Goal: Task Accomplishment & Management: Use online tool/utility

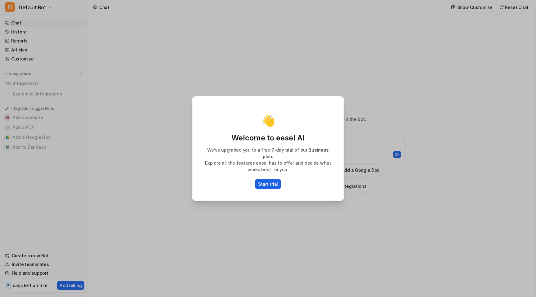
click at [272, 181] on p "Start trial" at bounding box center [268, 184] width 20 height 7
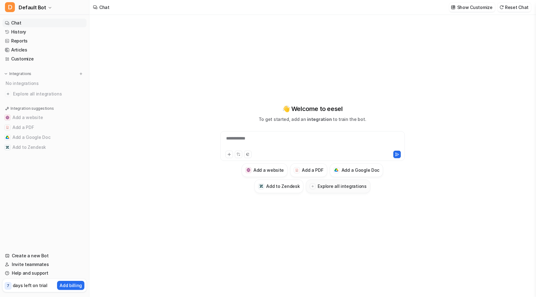
click at [354, 187] on h3 "Explore all integrations" at bounding box center [342, 186] width 49 height 7
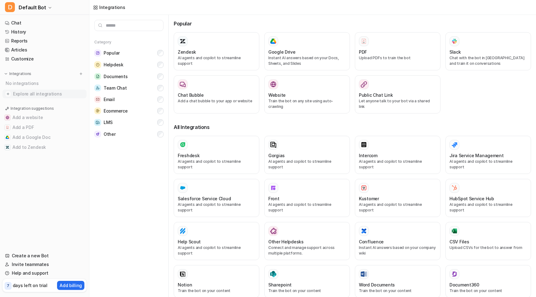
click at [51, 96] on span "Explore all integrations" at bounding box center [48, 94] width 71 height 10
click at [44, 90] on span "Explore all integrations" at bounding box center [48, 94] width 71 height 10
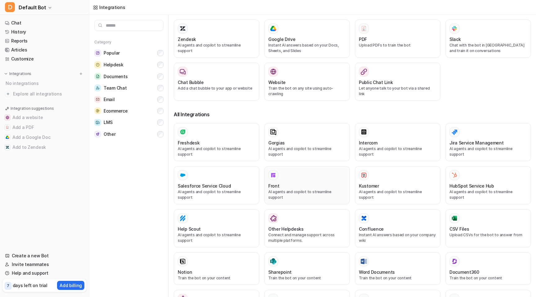
scroll to position [14, 0]
click at [489, 40] on div "Slack" at bounding box center [488, 38] width 78 height 7
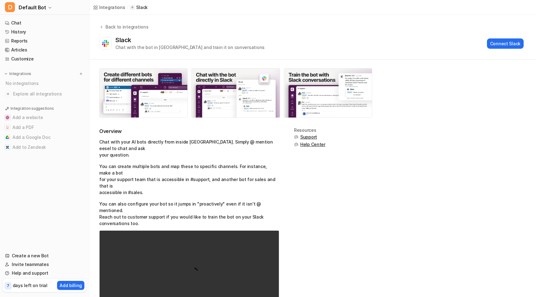
scroll to position [25, 0]
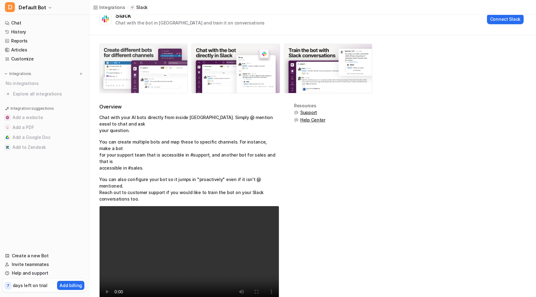
click at [160, 66] on img at bounding box center [144, 68] width 88 height 49
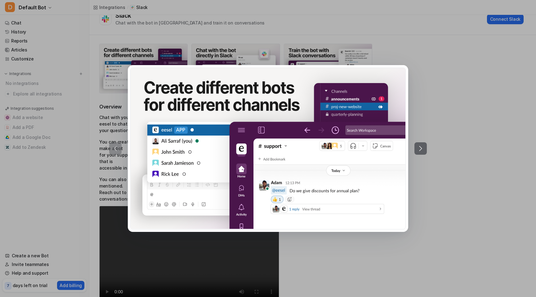
click at [424, 149] on icon at bounding box center [420, 148] width 7 height 7
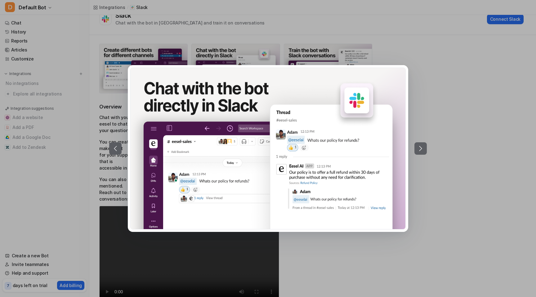
click at [424, 149] on icon at bounding box center [420, 148] width 7 height 7
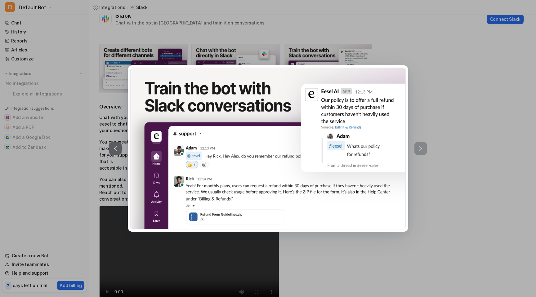
click at [424, 149] on div at bounding box center [268, 148] width 318 height 167
click at [442, 81] on div at bounding box center [268, 148] width 536 height 297
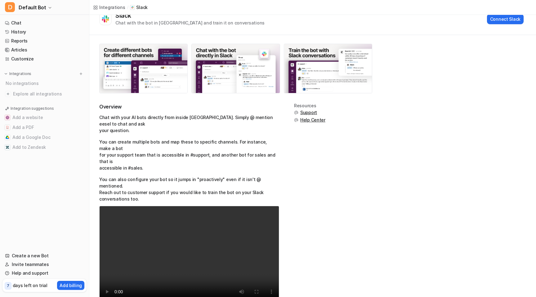
scroll to position [0, 0]
